Goal: Find contact information: Find contact information

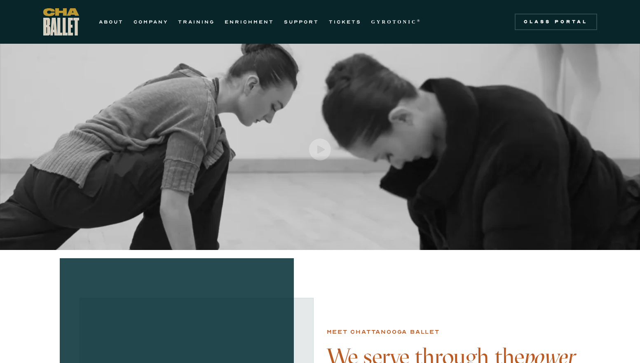
click at [65, 26] on img "home" at bounding box center [61, 21] width 36 height 27
click at [103, 23] on link "ABOUT" at bounding box center [111, 22] width 25 height 10
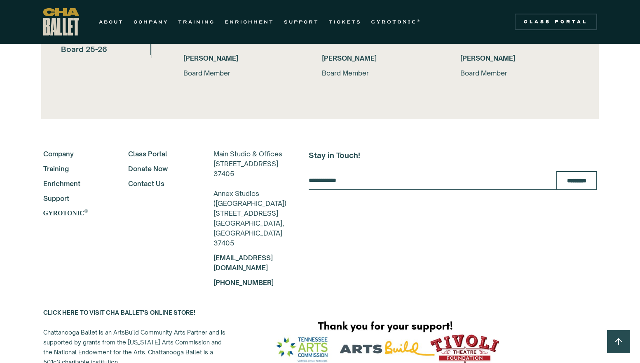
scroll to position [1936, 0]
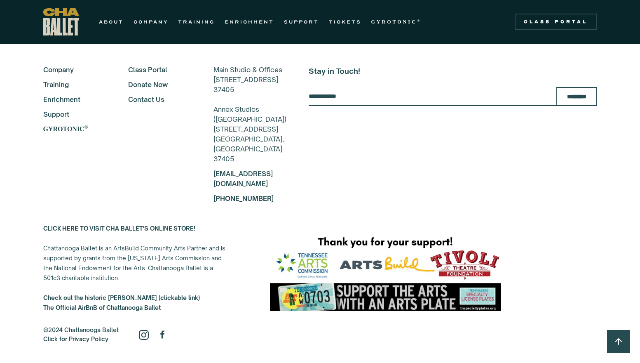
click at [128, 100] on link "Contact Us" at bounding box center [159, 99] width 63 height 10
